Goal: Information Seeking & Learning: Check status

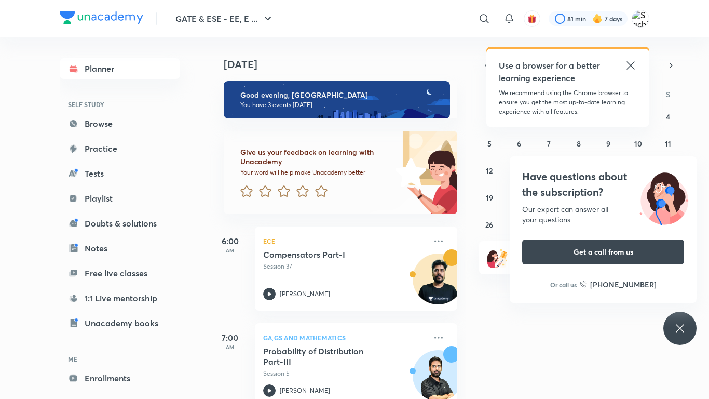
scroll to position [121, 0]
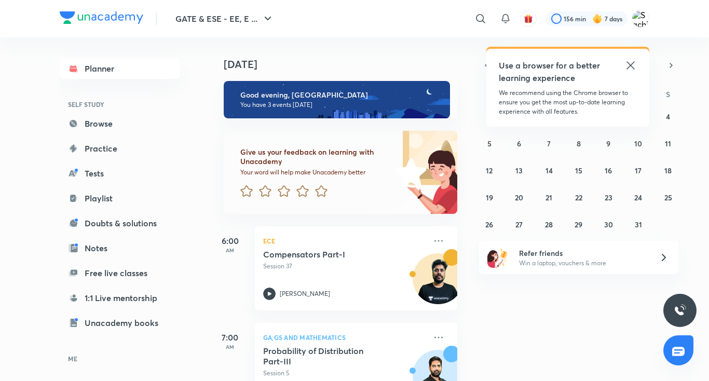
click at [626, 62] on icon at bounding box center [631, 65] width 12 height 12
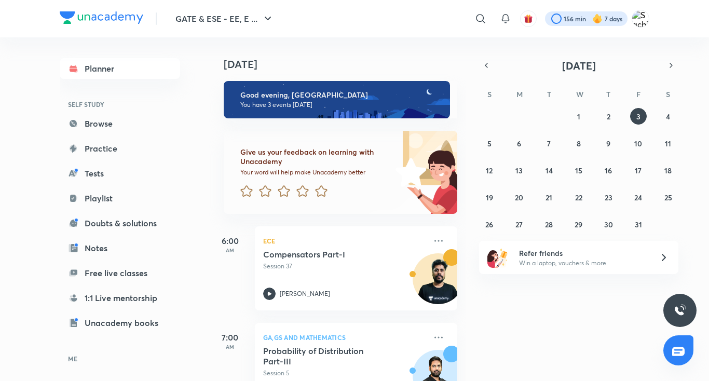
click at [568, 12] on div at bounding box center [586, 18] width 83 height 15
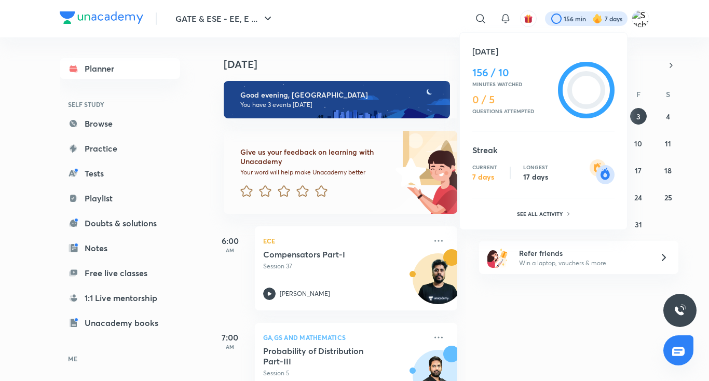
click at [497, 79] on div "156 / 10 Minutes watched 0 / 5 Questions attempted" at bounding box center [514, 90] width 82 height 57
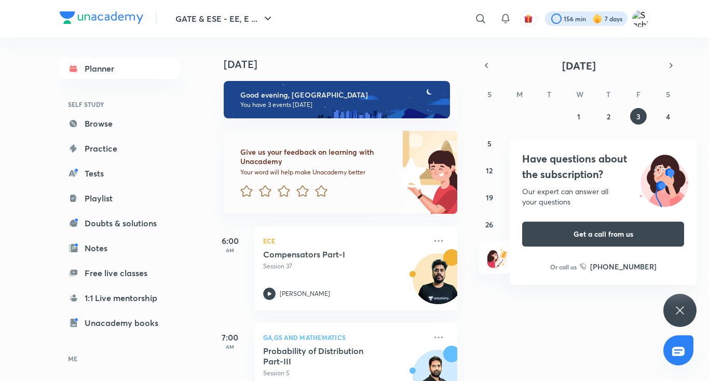
click at [555, 20] on div at bounding box center [586, 18] width 83 height 15
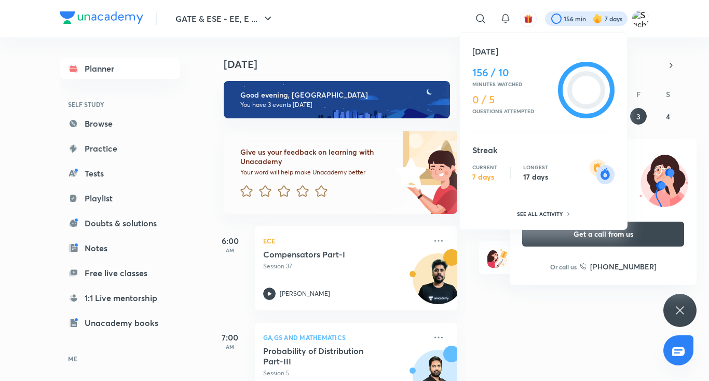
click at [496, 176] on p "7 days" at bounding box center [485, 176] width 25 height 9
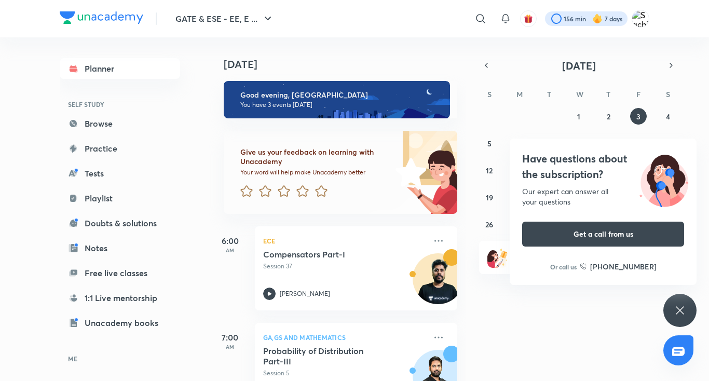
click at [551, 12] on div at bounding box center [586, 18] width 83 height 15
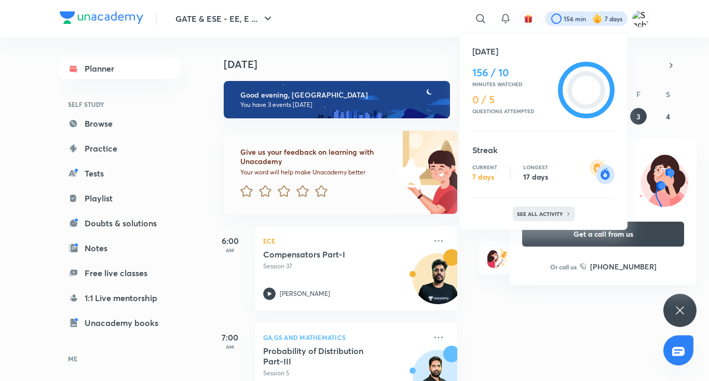
click at [537, 219] on div "See all activity" at bounding box center [544, 214] width 62 height 15
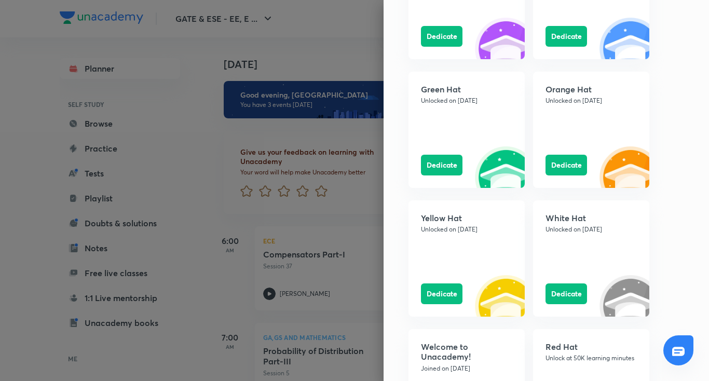
scroll to position [1225, 0]
